Goal: Obtain resource: Download file/media

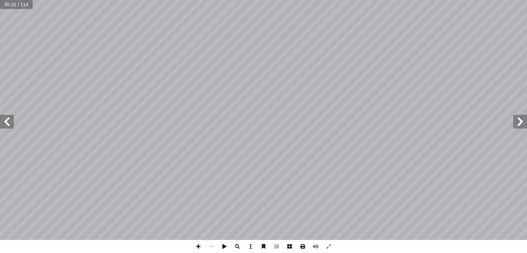
click at [303, 248] on span at bounding box center [302, 246] width 13 height 13
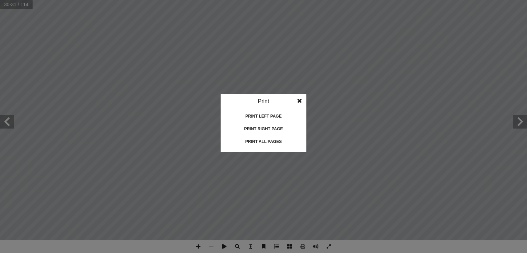
click at [279, 141] on div "Print all pages" at bounding box center [263, 141] width 69 height 11
